Goal: Obtain resource: Obtain resource

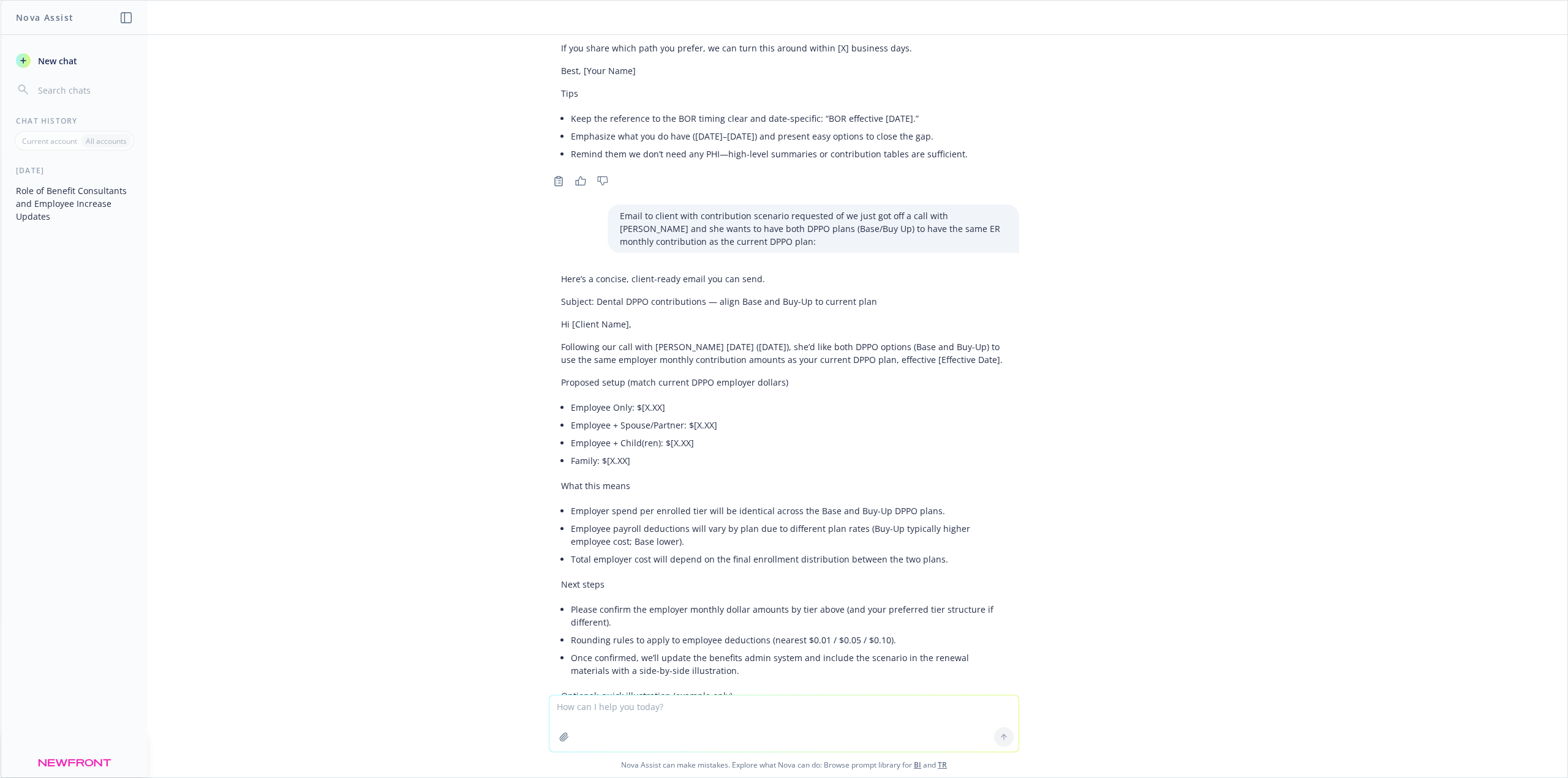
scroll to position [3288, 0]
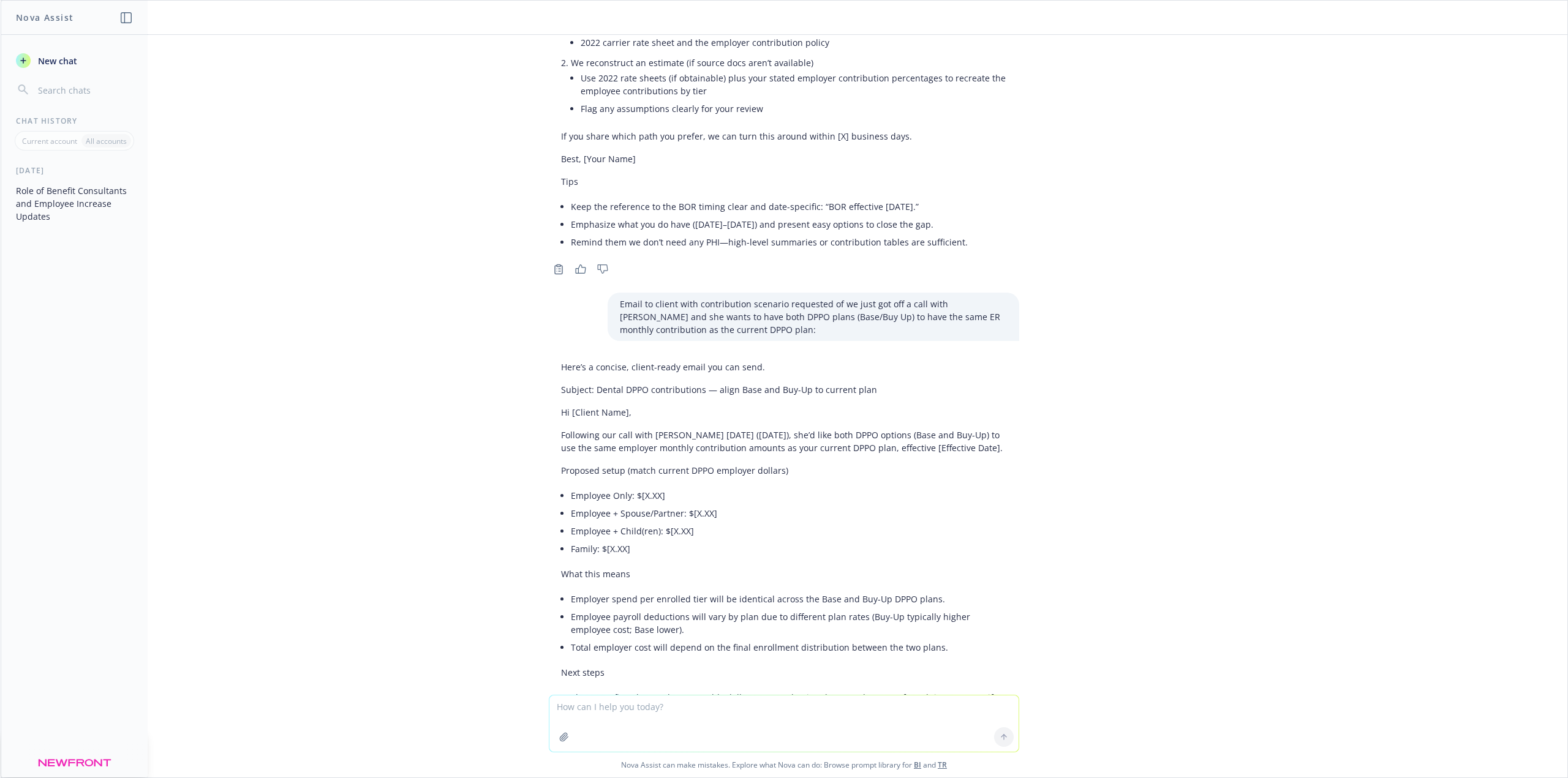
click at [627, 386] on textarea at bounding box center [784, 723] width 469 height 56
type textarea "Letting a client know we should meet via zoom versus in person for quicker meet…"
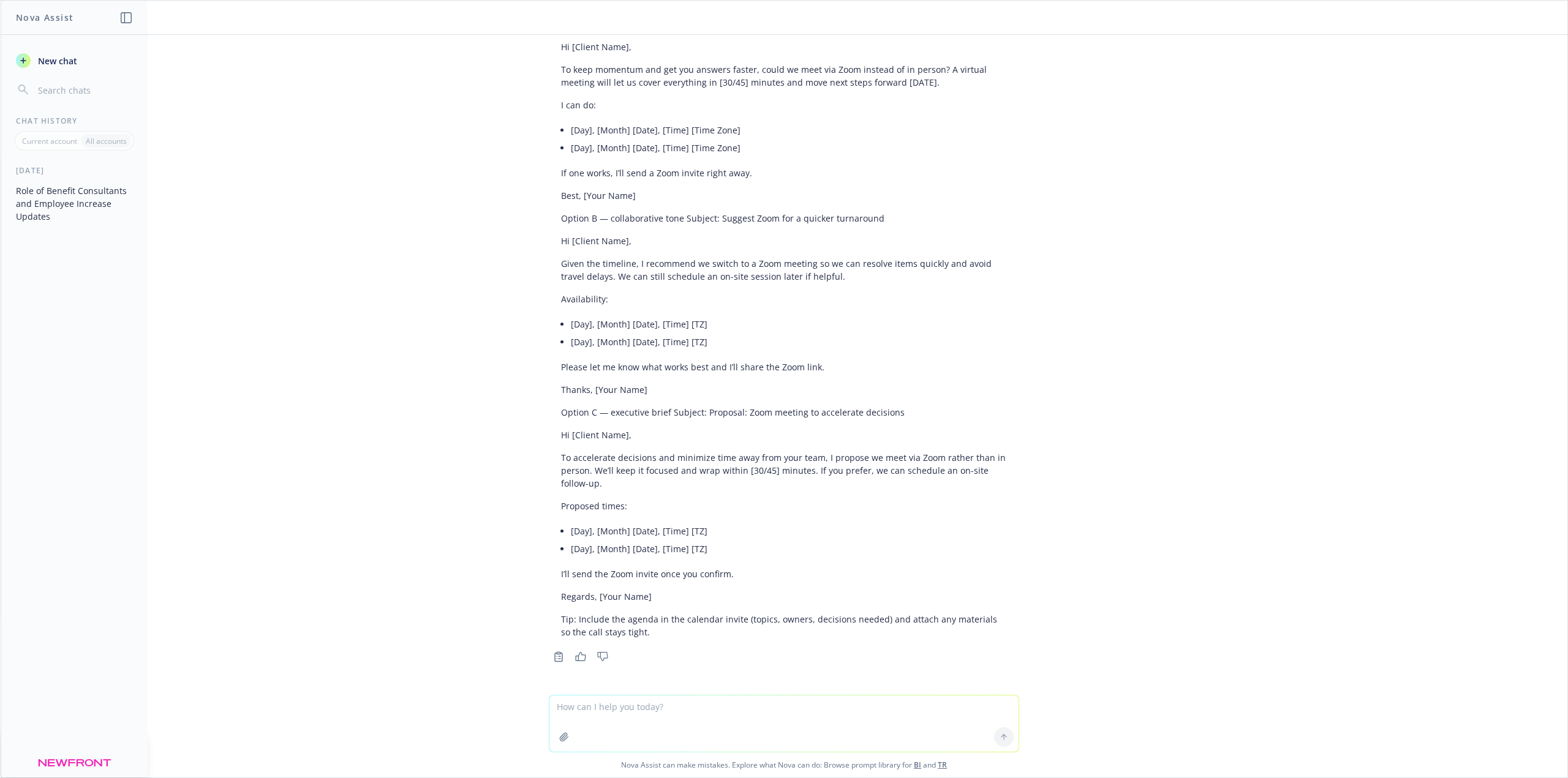
scroll to position [4395, 0]
click at [738, 386] on textarea at bounding box center [784, 723] width 469 height 56
click at [697, 386] on textarea at bounding box center [784, 723] width 469 height 56
type textarea "Can you write me an email stating a client's 6.7 increase and that we are marke…"
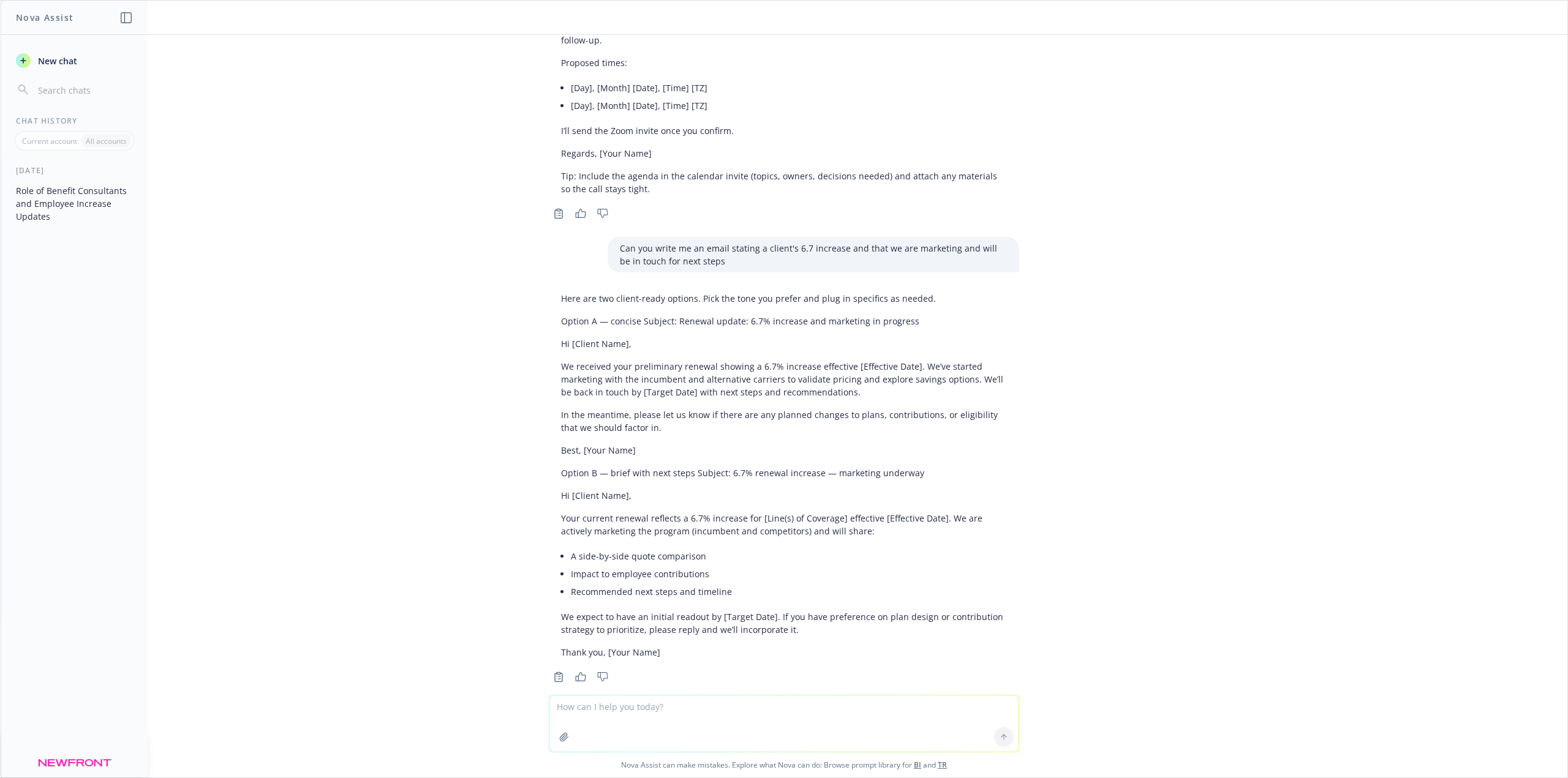
scroll to position [4859, 0]
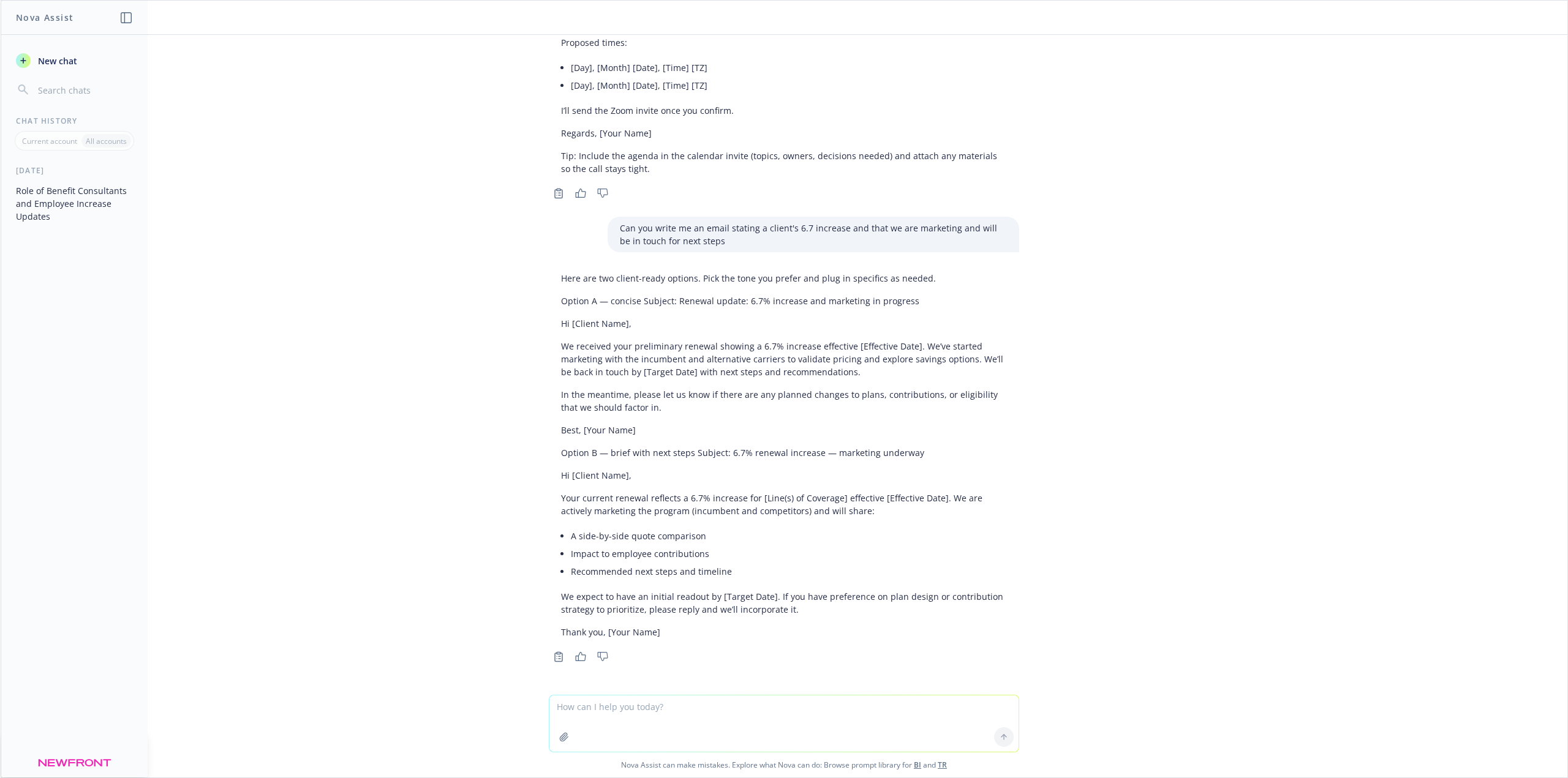
click at [750, 386] on textarea at bounding box center [784, 723] width 469 height 56
click at [702, 386] on textarea at bounding box center [784, 723] width 469 height 56
click at [685, 386] on textarea at bounding box center [784, 723] width 469 height 56
click at [783, 386] on textarea "Letting a client know that the final UHC negotiated renewal is +14% increase an…" at bounding box center [784, 723] width 469 height 58
type textarea "Letting a client know that the final UHC negotiated renewal is +14% increase an…"
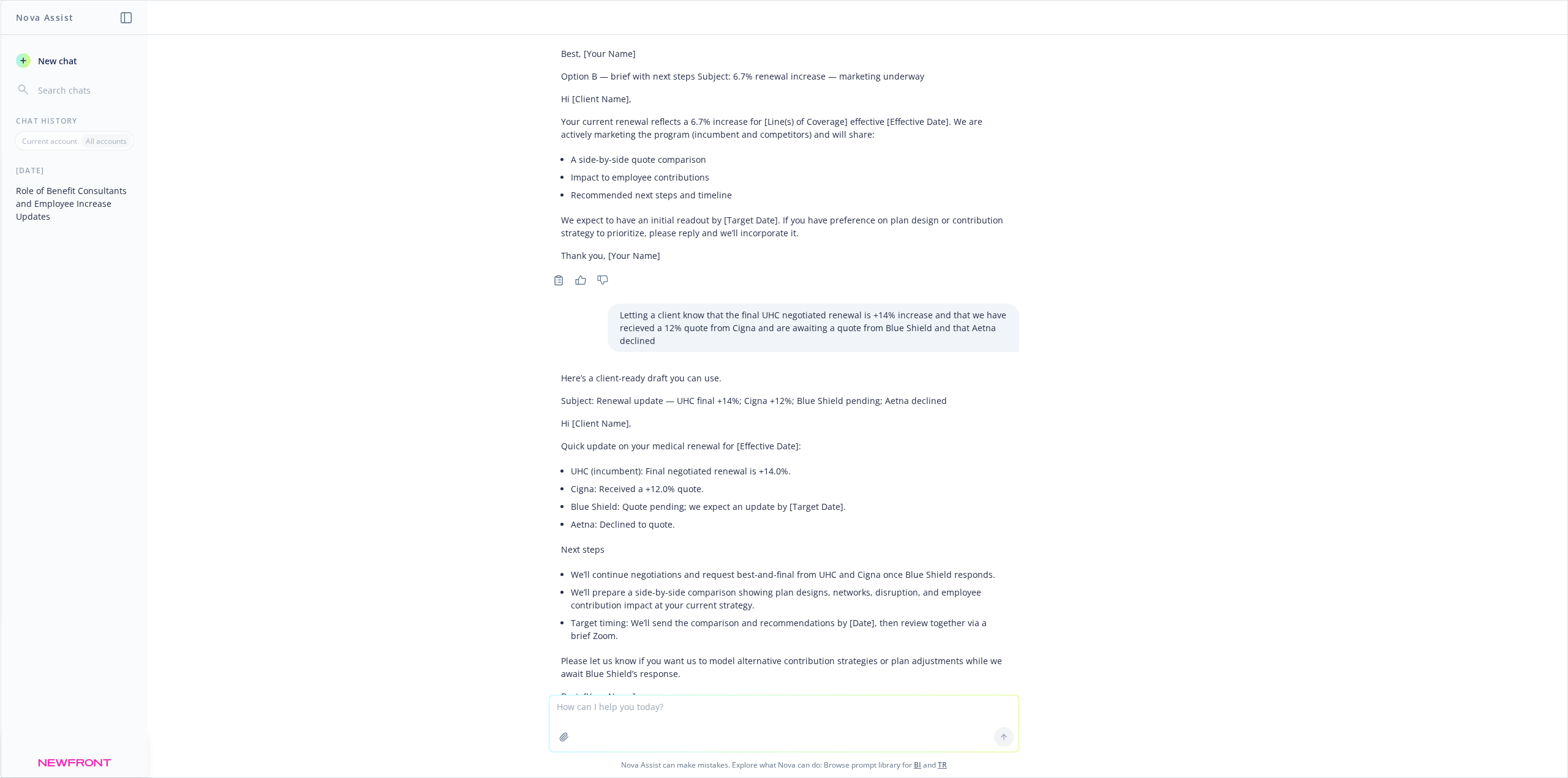
scroll to position [5300, 0]
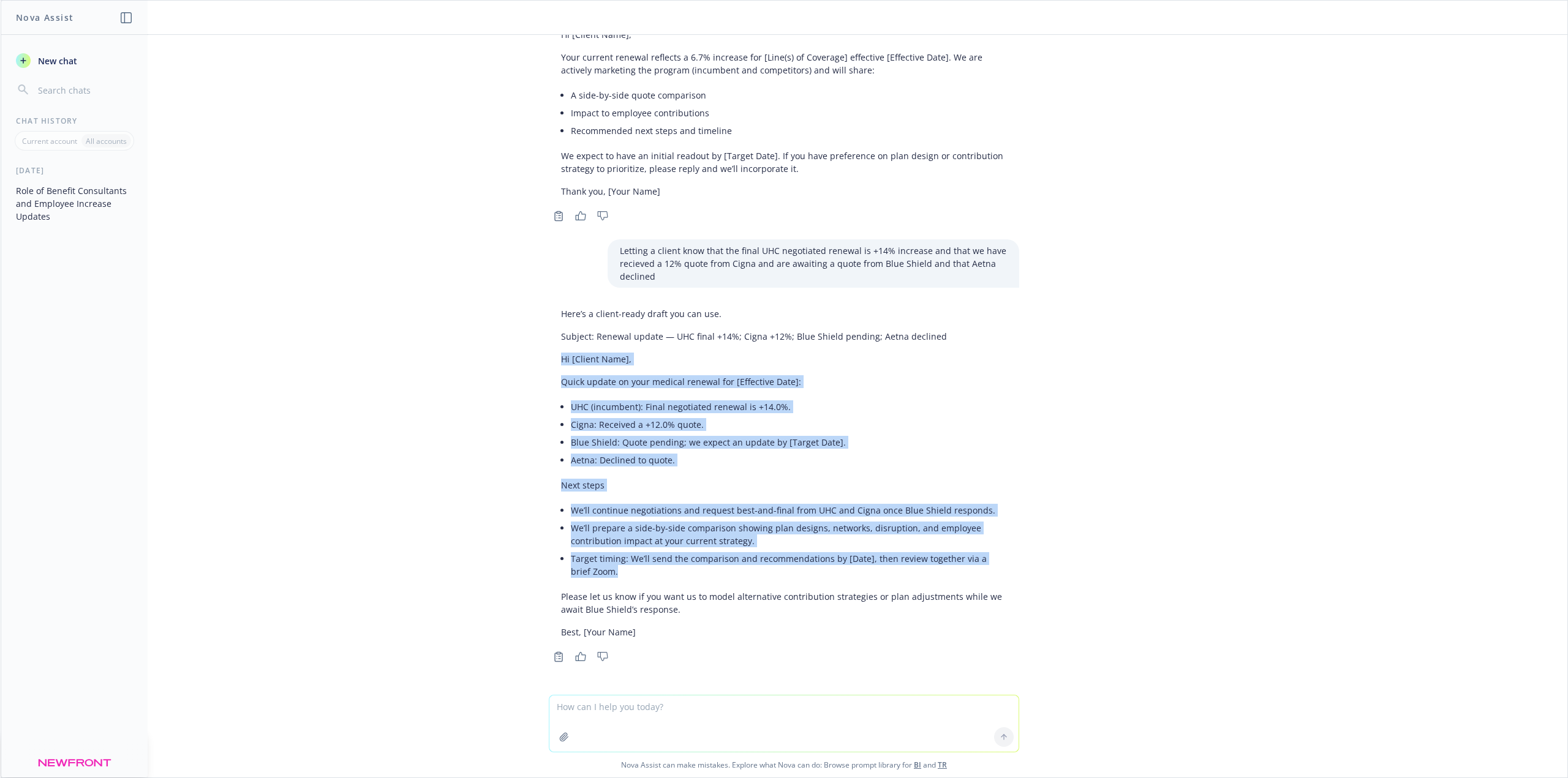
drag, startPoint x: 552, startPoint y: 359, endPoint x: 764, endPoint y: 578, distance: 304.8
click at [764, 386] on div "Here’s a client-ready draft you can use. Subject: Renewal update — UHC final +1…" at bounding box center [784, 472] width 470 height 341
copy div "Hi [Client Name], Quick update on your medical renewal for [Effective Date]: UH…"
click at [573, 386] on li "Cigna: Received a +12.0% quote." at bounding box center [789, 425] width 436 height 18
drag, startPoint x: 552, startPoint y: 379, endPoint x: 822, endPoint y: 566, distance: 328.4
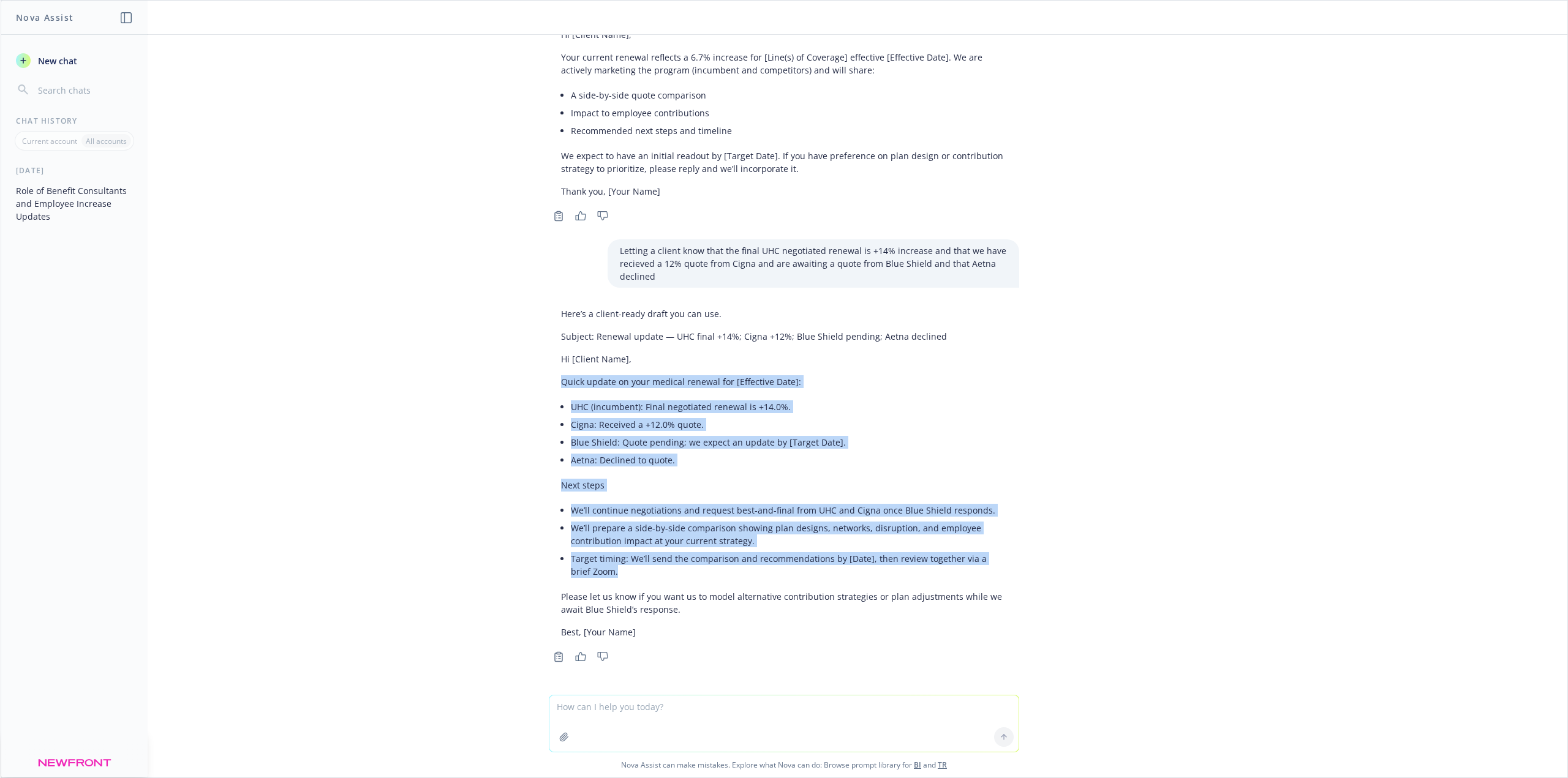
click at [783, 386] on div "Here’s a client-ready draft you can use. Subject: Renewal update — UHC final +1…" at bounding box center [784, 472] width 470 height 341
copy div "Quick update on your medical renewal for [Effective Date]: UHC (incumbent): Fin…"
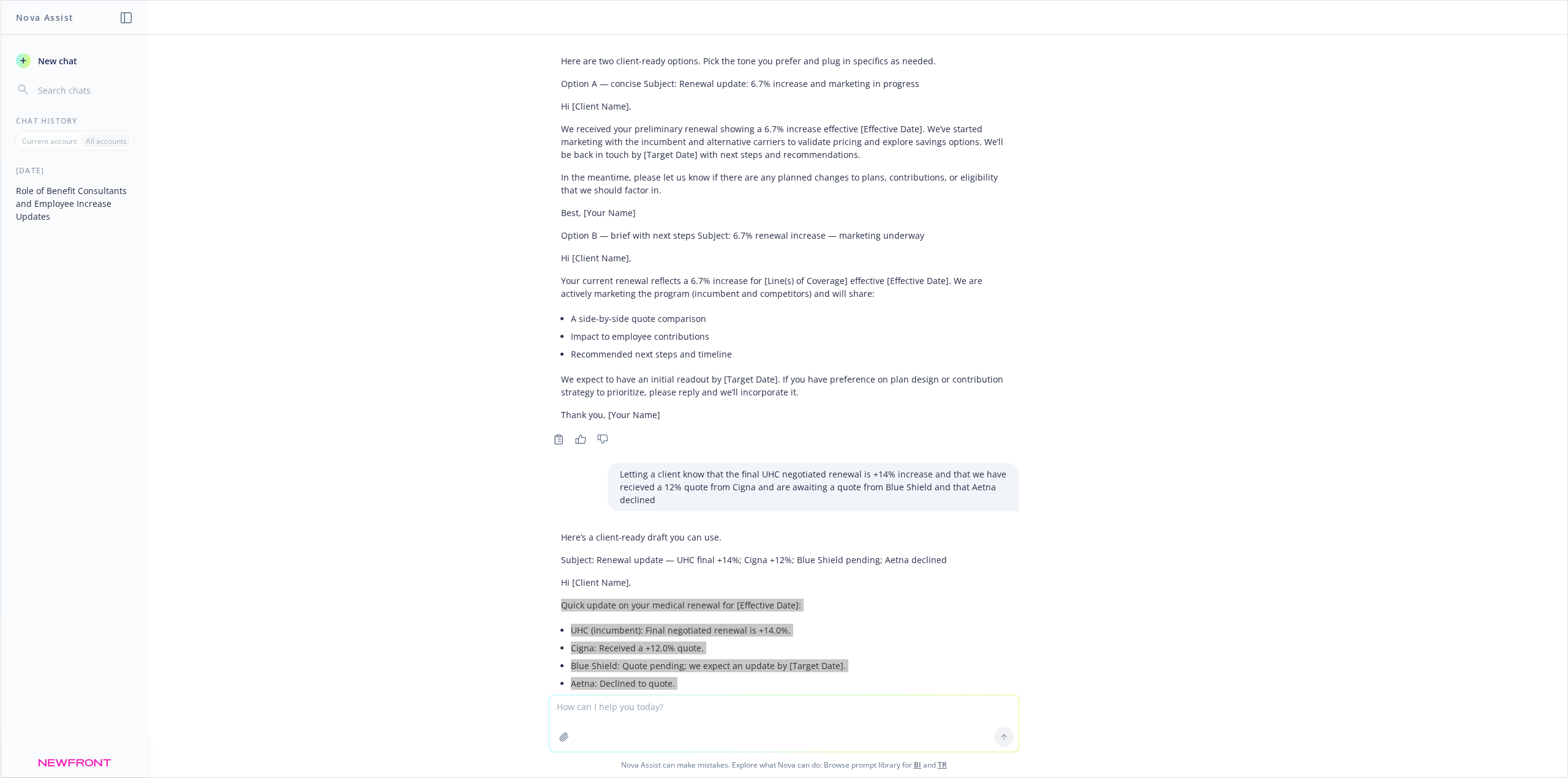
scroll to position [5056, 0]
